Goal: Use online tool/utility: Utilize a website feature to perform a specific function

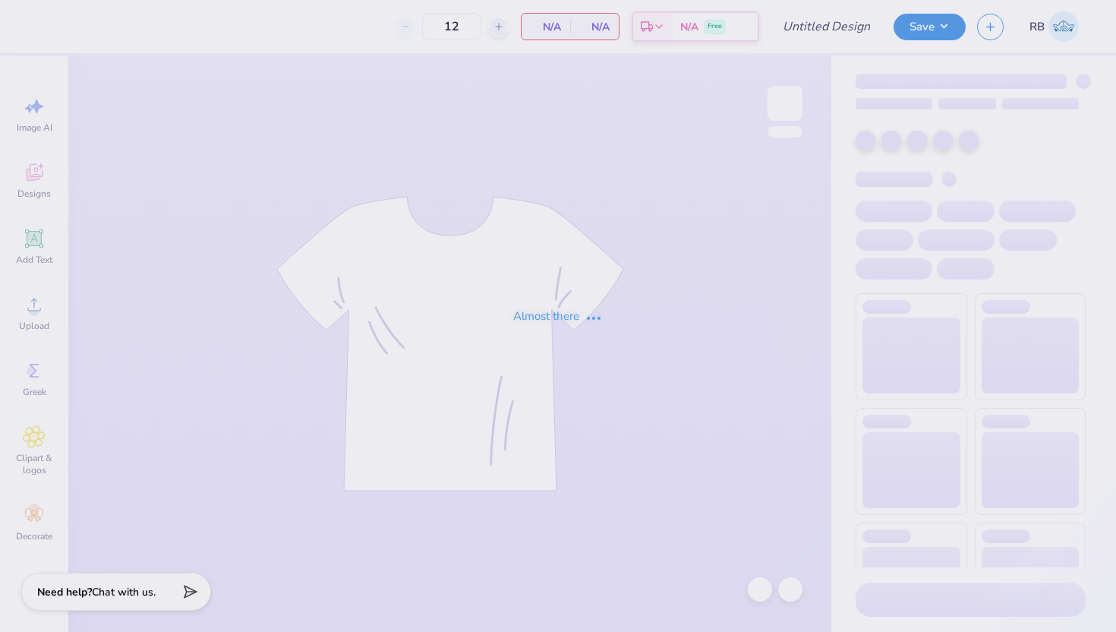
type input "Chi Omega Fall PR"
type input "50"
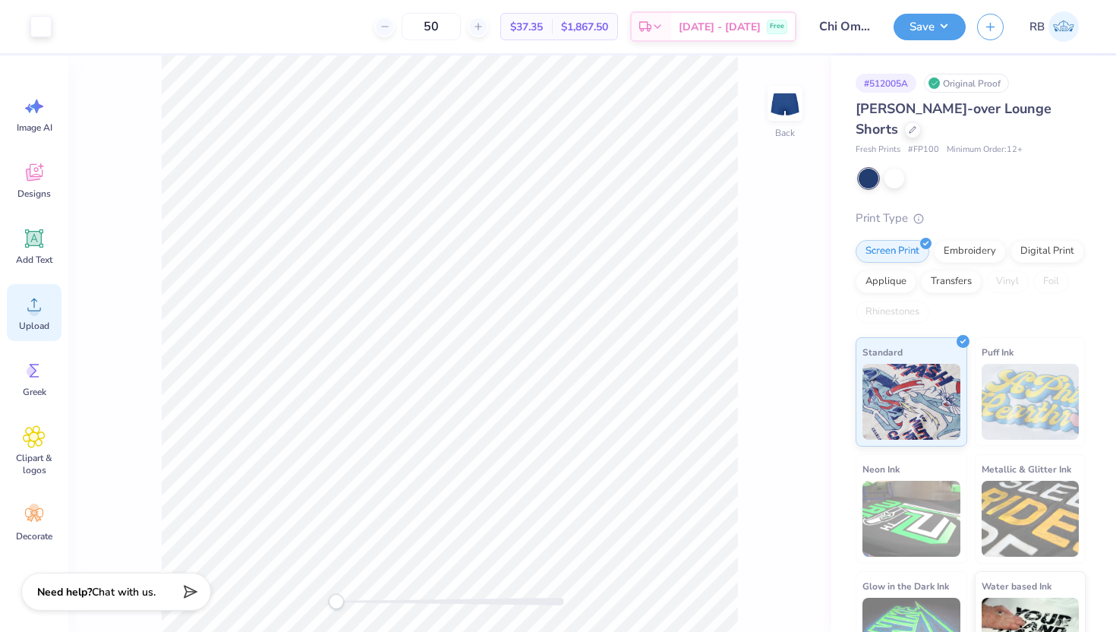
click at [29, 326] on span "Upload" at bounding box center [34, 326] width 30 height 12
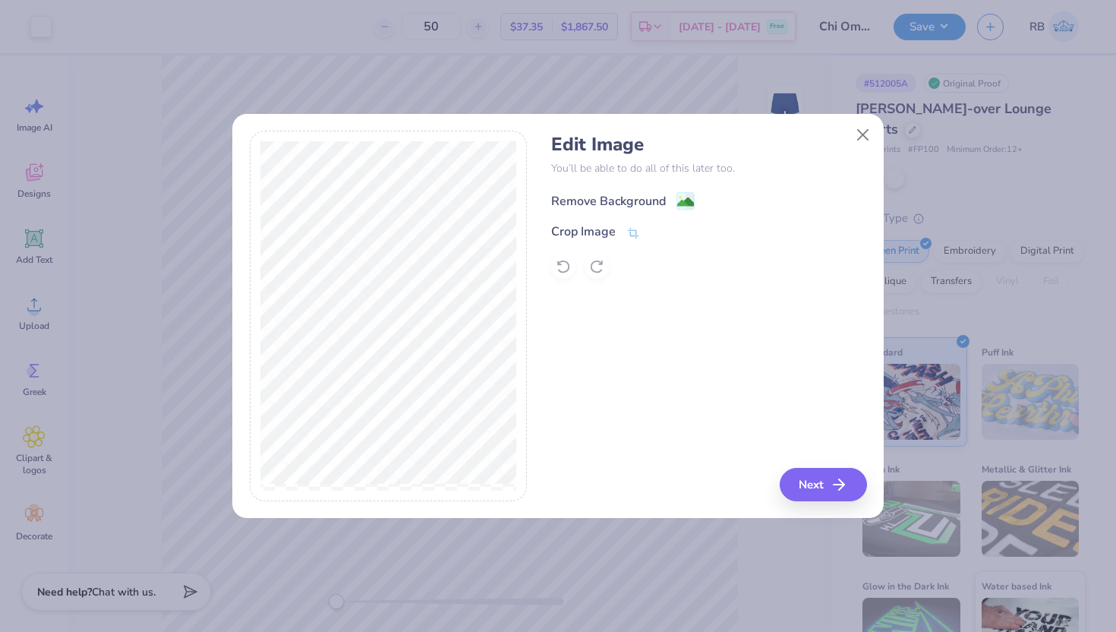
click at [640, 200] on div "Remove Background" at bounding box center [608, 201] width 115 height 18
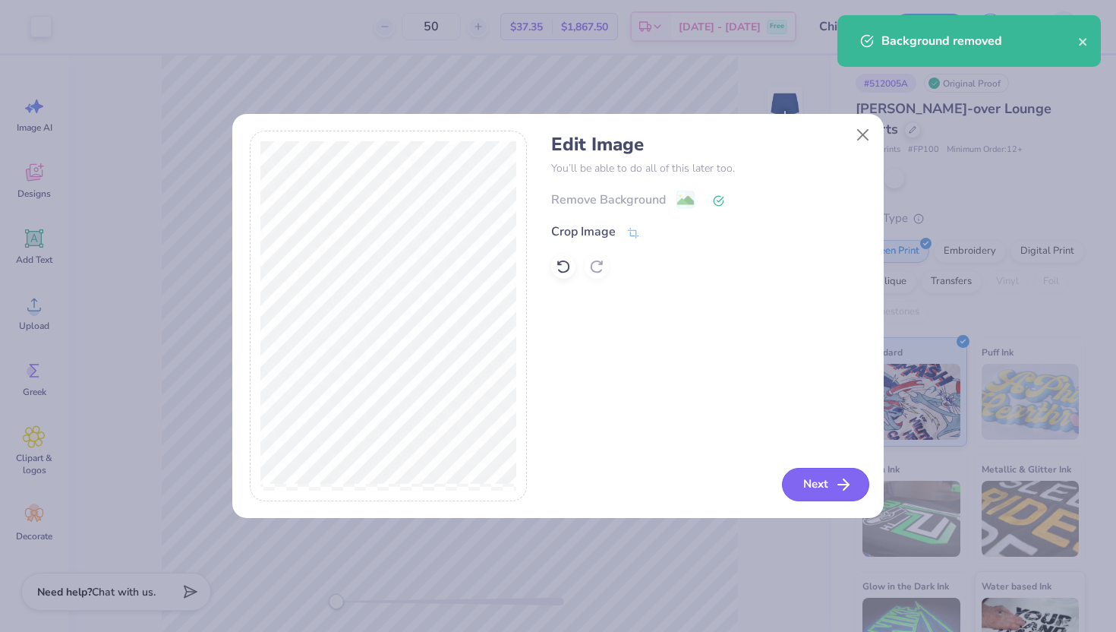
click at [816, 489] on button "Next" at bounding box center [825, 484] width 87 height 33
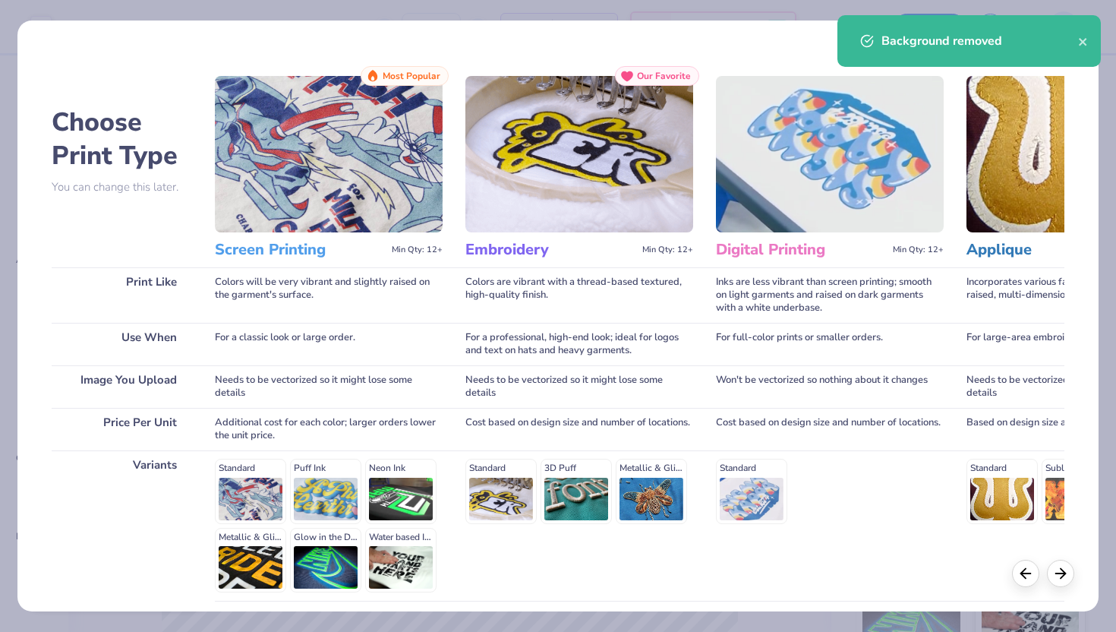
scroll to position [125, 0]
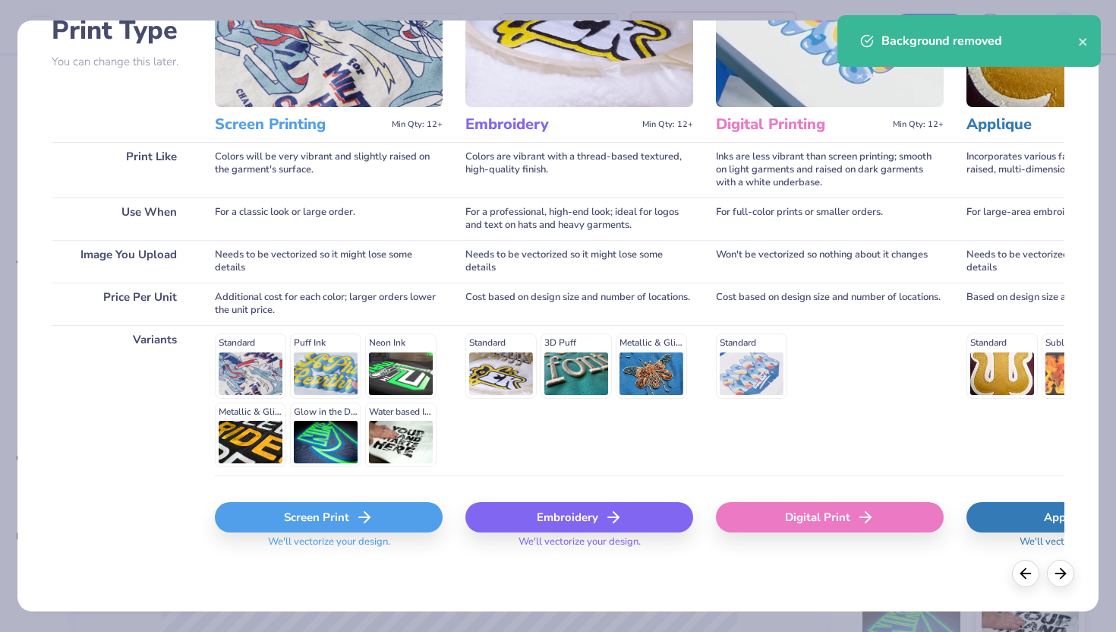
click at [342, 507] on div "Screen Print" at bounding box center [329, 517] width 228 height 30
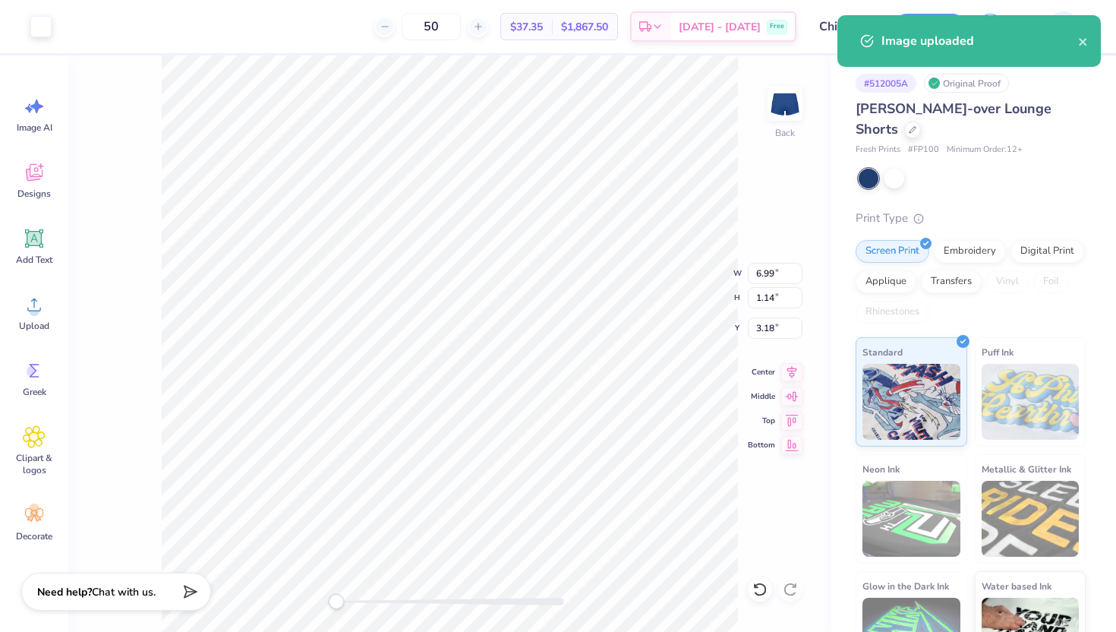
type input "3.52"
type input "1.33"
type input "4.72"
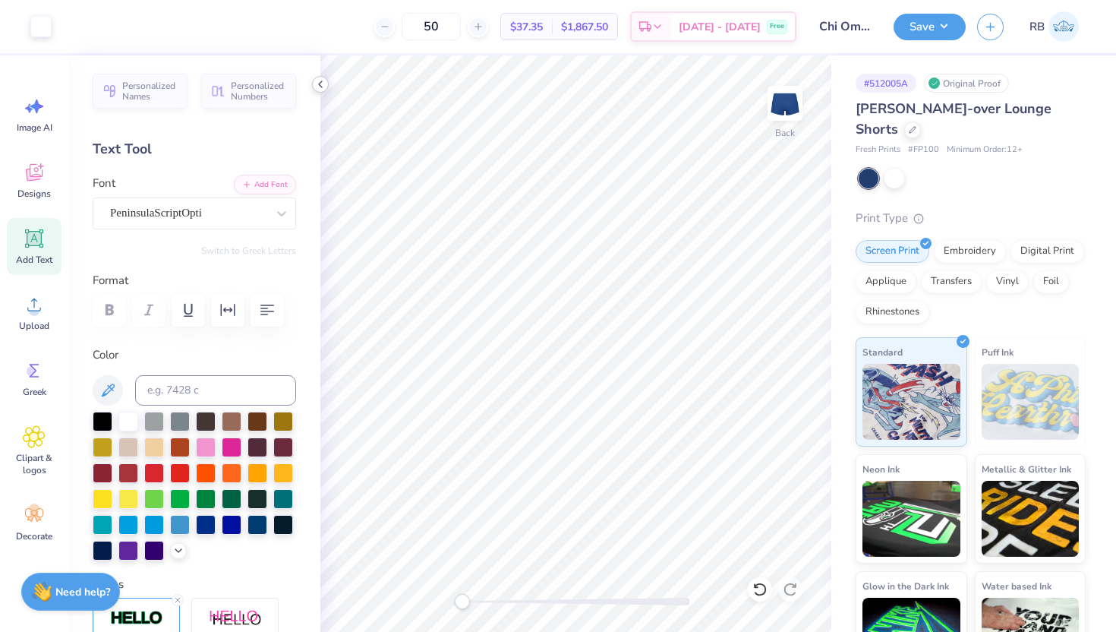
click at [320, 77] on div at bounding box center [320, 84] width 17 height 17
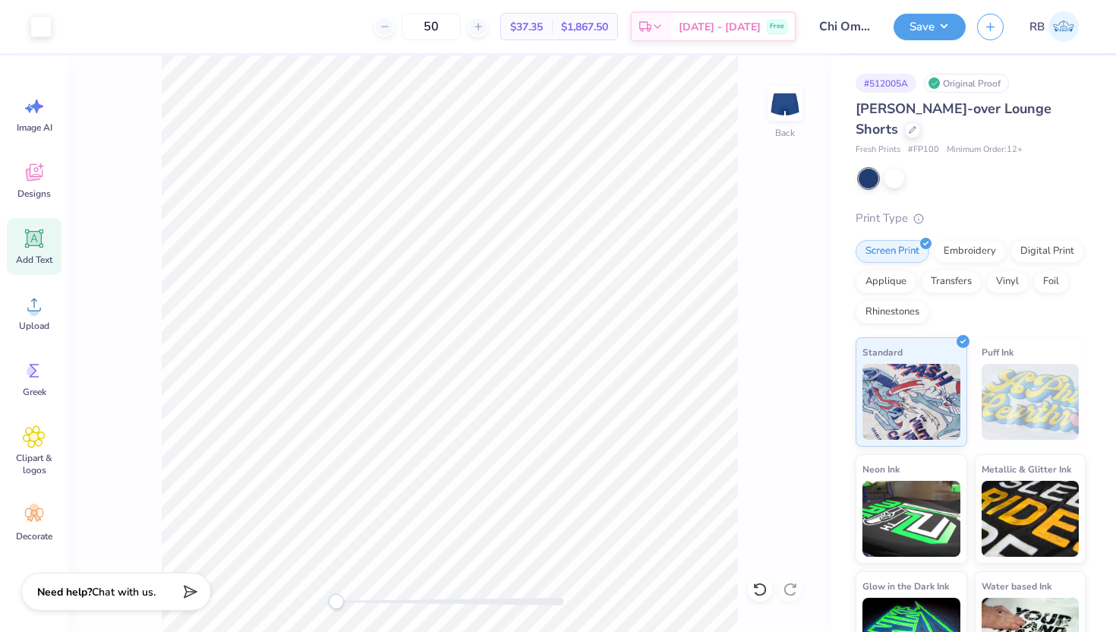
click at [803, 488] on div "Back" at bounding box center [449, 343] width 763 height 576
type input "4.95"
type input "0.81"
type input "3.51"
type input "4.30"
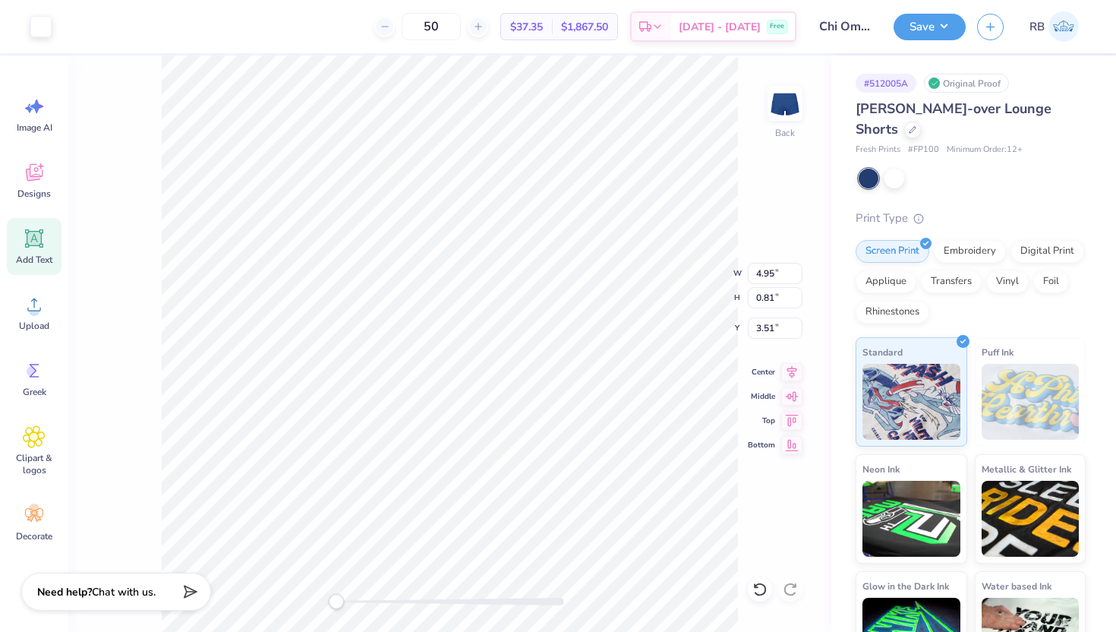
type input "0.70"
type input "5.62"
click at [778, 327] on input "5.19" at bounding box center [775, 327] width 55 height 21
type input "5"
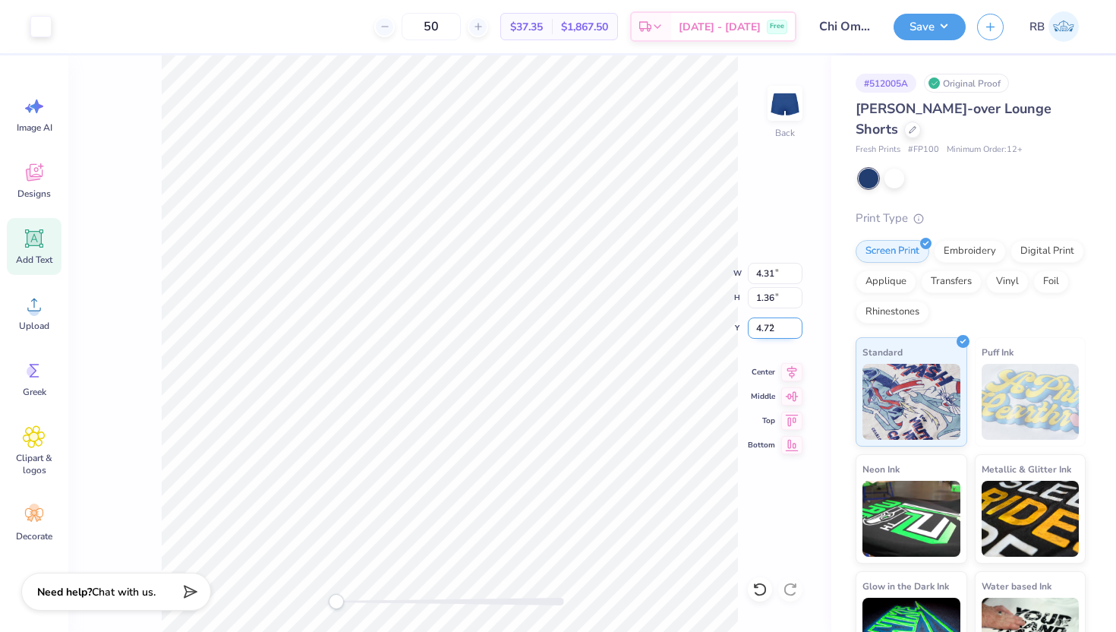
type input "4.72"
click at [929, 35] on button "Save" at bounding box center [930, 24] width 72 height 27
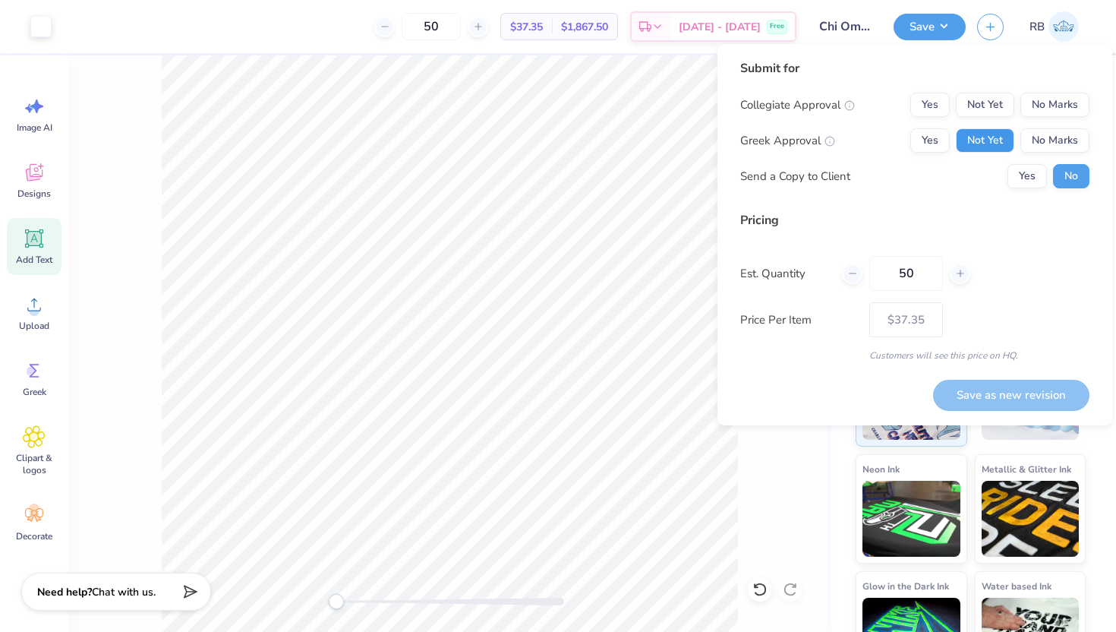
click at [992, 140] on button "Not Yet" at bounding box center [985, 140] width 58 height 24
click at [1053, 102] on button "No Marks" at bounding box center [1055, 105] width 69 height 24
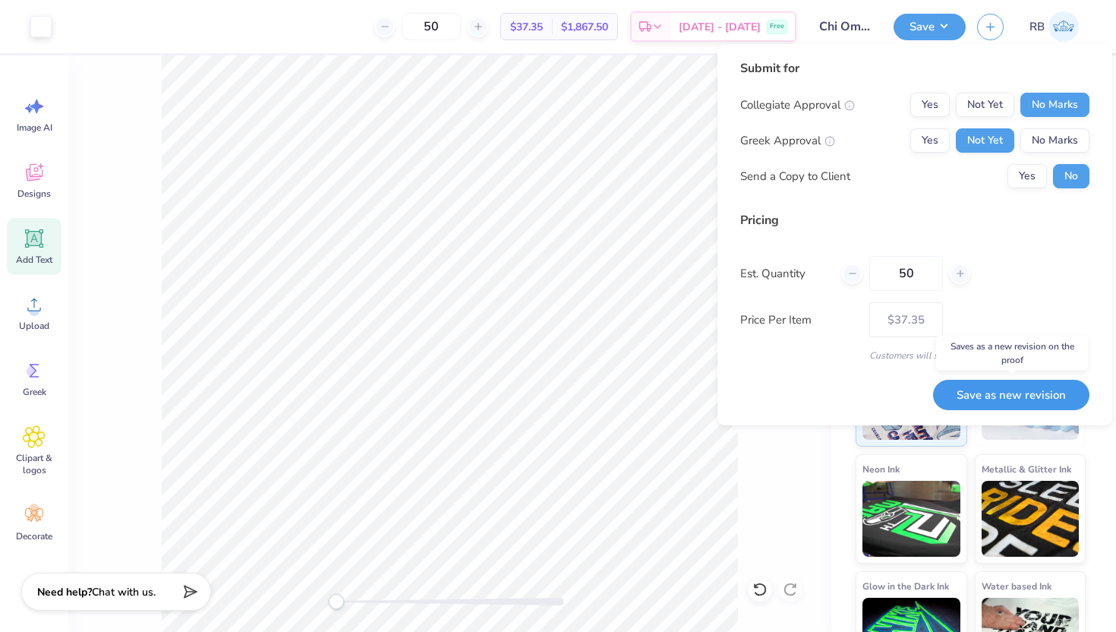
click at [1001, 397] on button "Save as new revision" at bounding box center [1011, 395] width 156 height 31
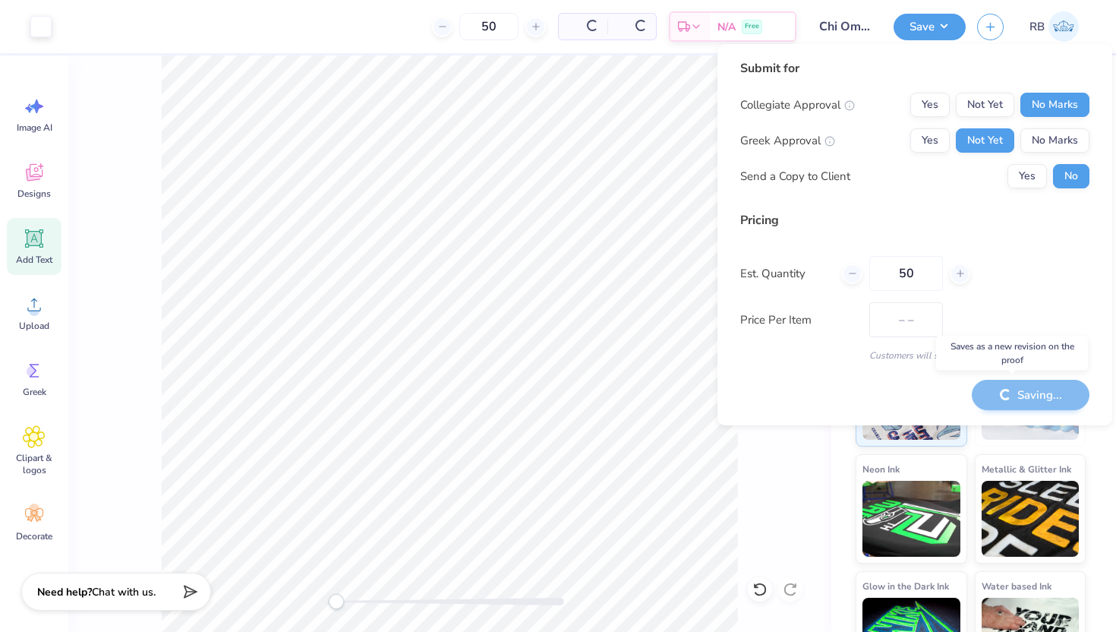
type input "$37.35"
